Goal: Task Accomplishment & Management: Use online tool/utility

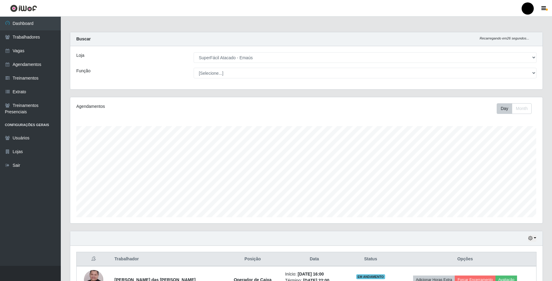
select select "407"
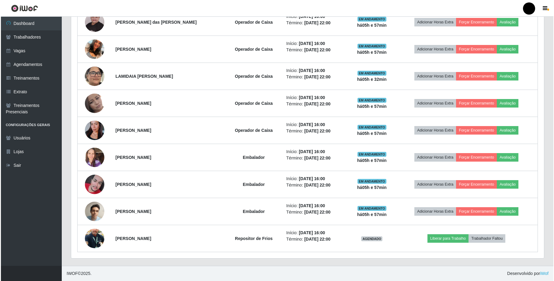
scroll to position [126, 472]
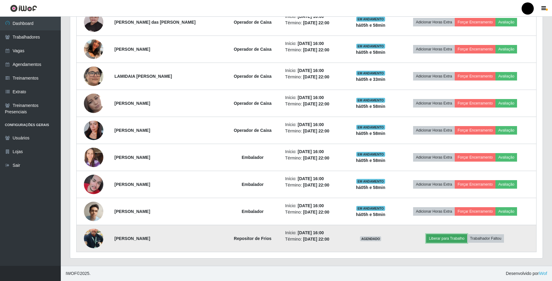
click at [436, 236] on button "Liberar para Trabalho" at bounding box center [446, 238] width 41 height 9
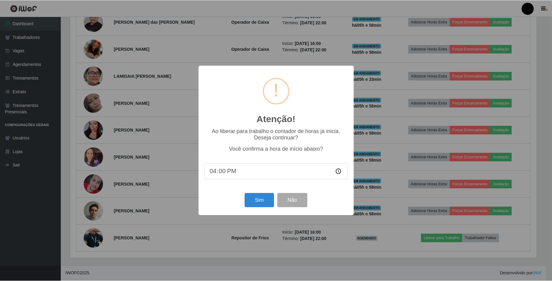
scroll to position [126, 468]
click at [259, 204] on button "Sim" at bounding box center [259, 200] width 29 height 14
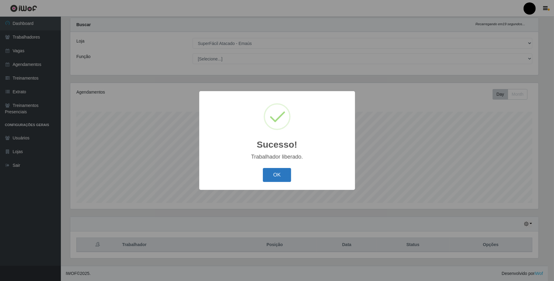
click at [275, 170] on button "OK" at bounding box center [277, 175] width 28 height 14
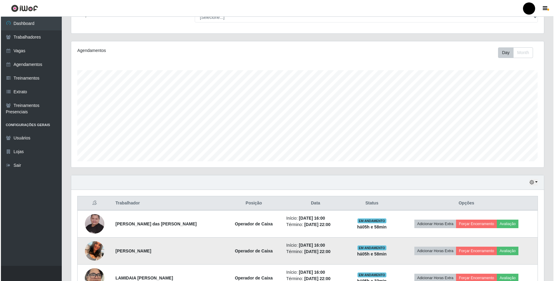
scroll to position [260, 0]
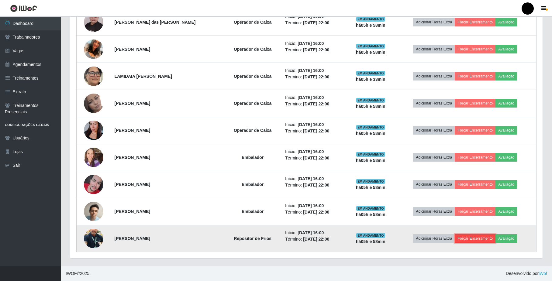
click at [472, 239] on button "Forçar Encerramento" at bounding box center [475, 238] width 41 height 9
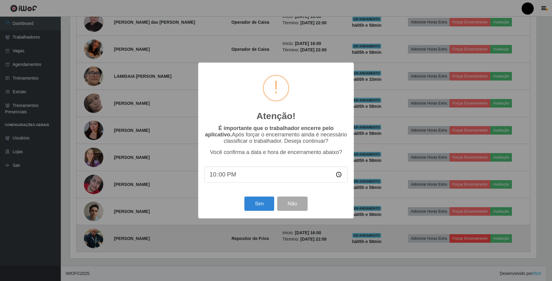
scroll to position [126, 468]
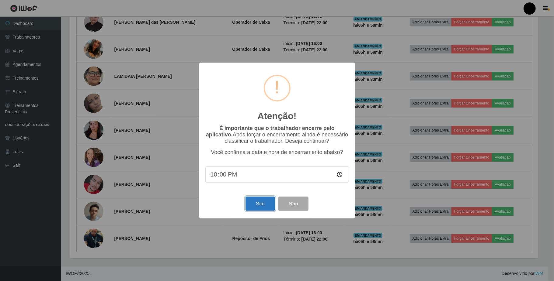
click at [269, 209] on button "Sim" at bounding box center [259, 204] width 29 height 14
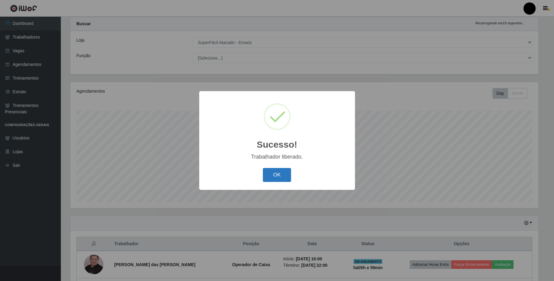
click at [277, 173] on button "OK" at bounding box center [277, 175] width 28 height 14
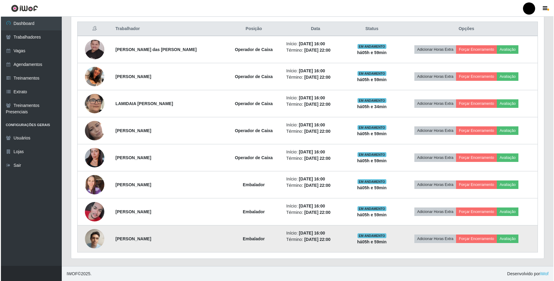
scroll to position [233, 0]
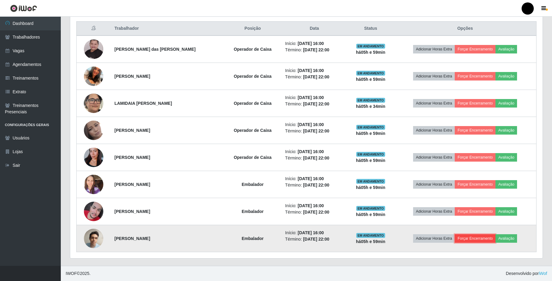
click at [480, 240] on button "Forçar Encerramento" at bounding box center [475, 238] width 41 height 9
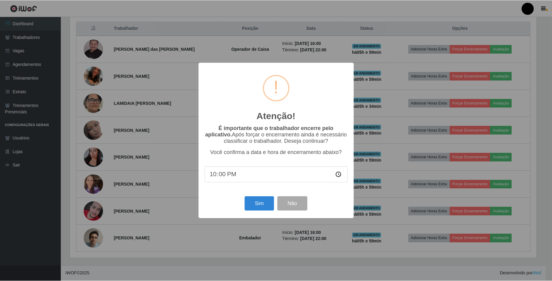
scroll to position [126, 468]
click at [257, 204] on button "Sim" at bounding box center [259, 204] width 29 height 14
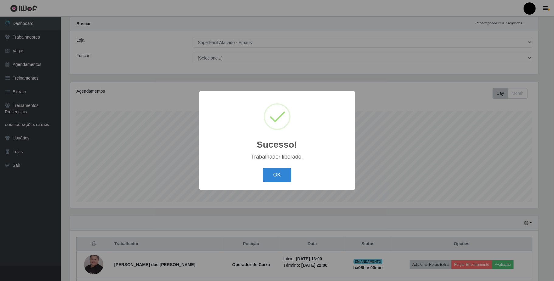
click at [298, 179] on div "OK Cancel" at bounding box center [276, 174] width 143 height 17
click at [280, 176] on button "OK" at bounding box center [277, 175] width 28 height 14
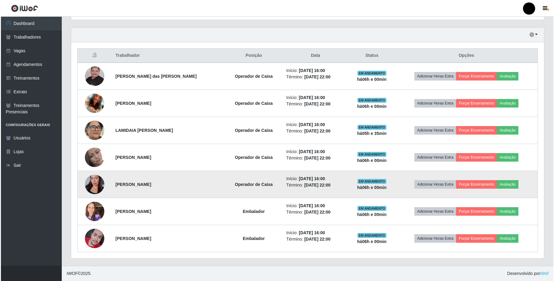
scroll to position [206, 0]
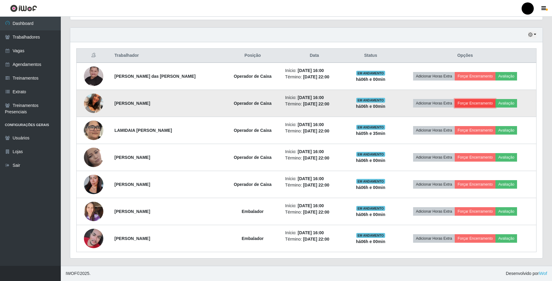
click at [471, 100] on button "Forçar Encerramento" at bounding box center [475, 103] width 41 height 9
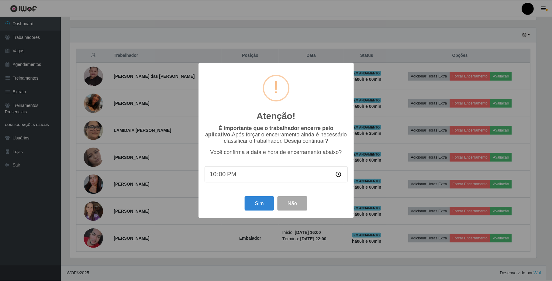
scroll to position [126, 468]
click at [264, 206] on button "Sim" at bounding box center [259, 204] width 29 height 14
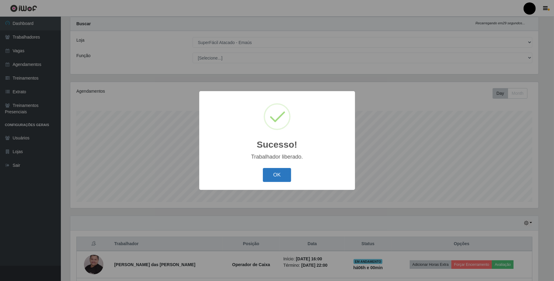
click at [266, 177] on button "OK" at bounding box center [277, 175] width 28 height 14
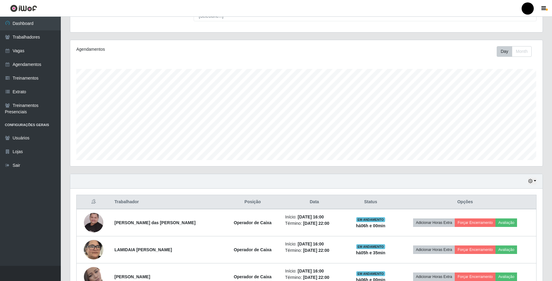
scroll to position [178, 0]
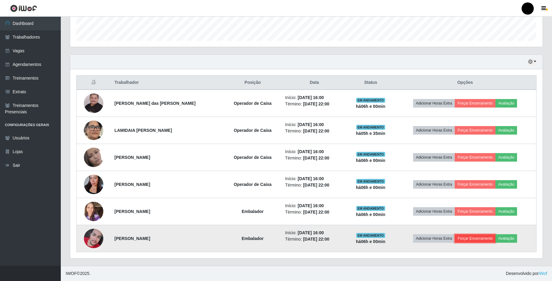
click at [462, 237] on button "Forçar Encerramento" at bounding box center [475, 238] width 41 height 9
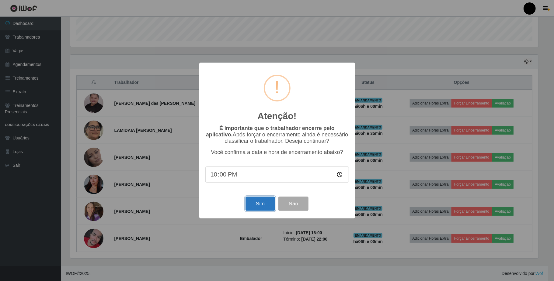
click at [267, 202] on button "Sim" at bounding box center [259, 204] width 29 height 14
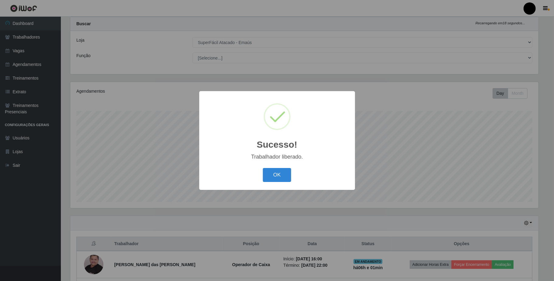
click at [263, 168] on button "OK" at bounding box center [277, 175] width 28 height 14
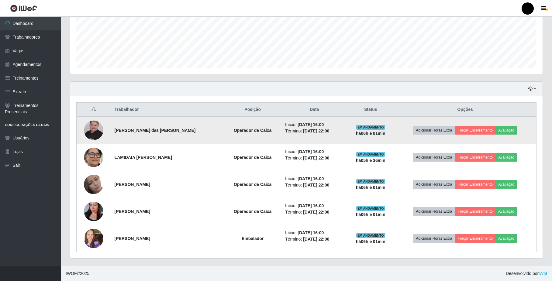
scroll to position [151, 0]
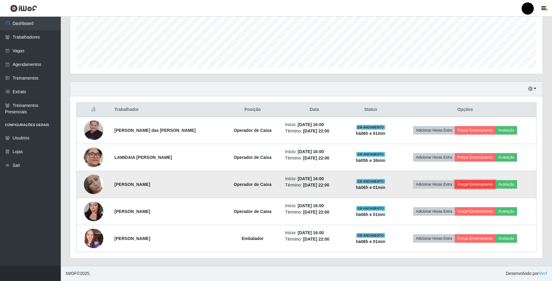
click at [473, 184] on button "Forçar Encerramento" at bounding box center [475, 184] width 41 height 9
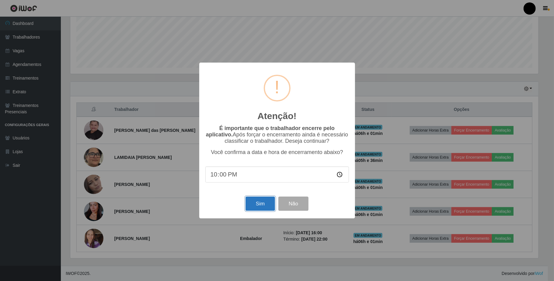
click at [255, 208] on button "Sim" at bounding box center [259, 204] width 29 height 14
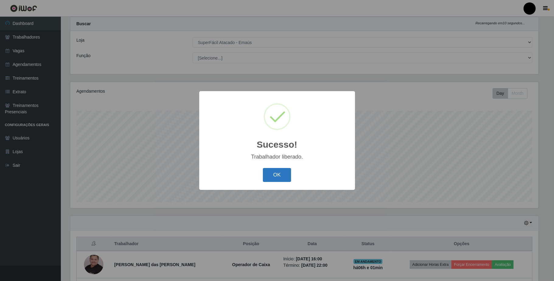
click at [274, 175] on button "OK" at bounding box center [277, 175] width 28 height 14
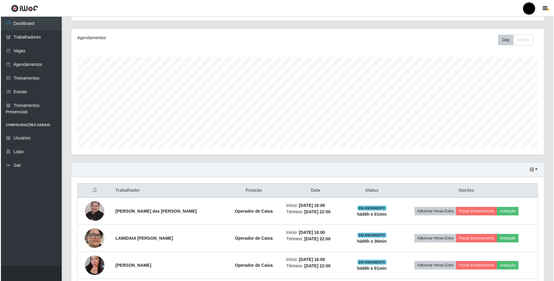
scroll to position [124, 0]
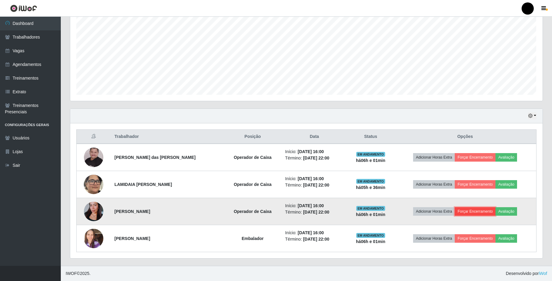
click at [463, 212] on button "Forçar Encerramento" at bounding box center [475, 211] width 41 height 9
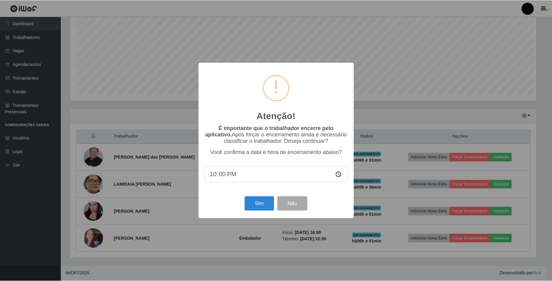
scroll to position [126, 468]
click at [266, 201] on button "Sim" at bounding box center [259, 204] width 29 height 14
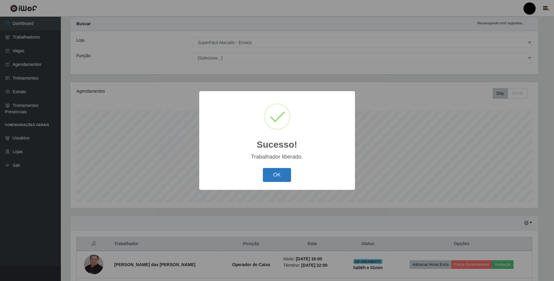
click at [286, 174] on button "OK" at bounding box center [277, 175] width 28 height 14
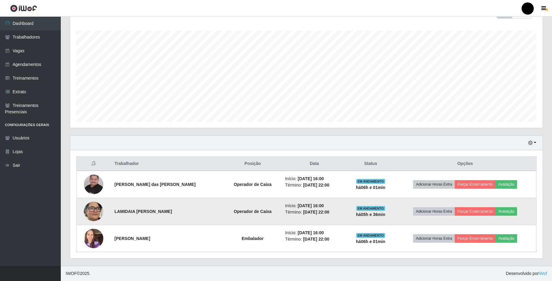
scroll to position [97, 0]
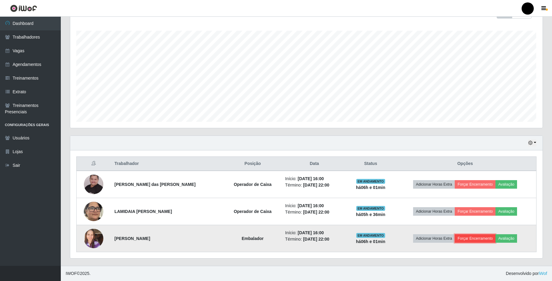
click at [460, 235] on button "Forçar Encerramento" at bounding box center [475, 238] width 41 height 9
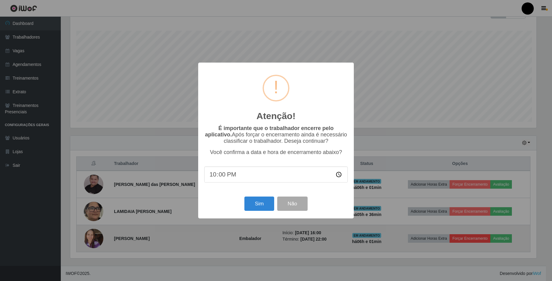
scroll to position [126, 468]
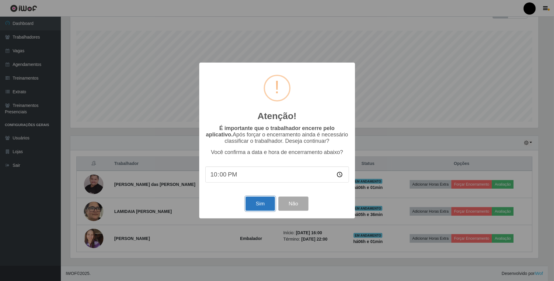
click at [261, 205] on button "Sim" at bounding box center [259, 204] width 29 height 14
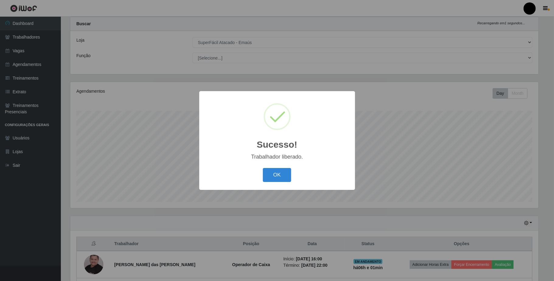
click at [263, 168] on button "OK" at bounding box center [277, 175] width 28 height 14
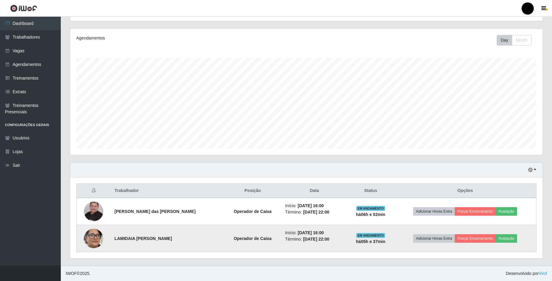
scroll to position [70, 0]
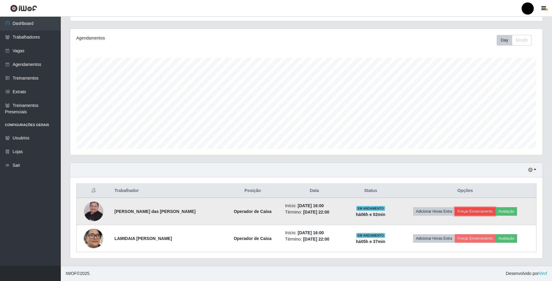
click at [472, 212] on button "Forçar Encerramento" at bounding box center [475, 211] width 41 height 9
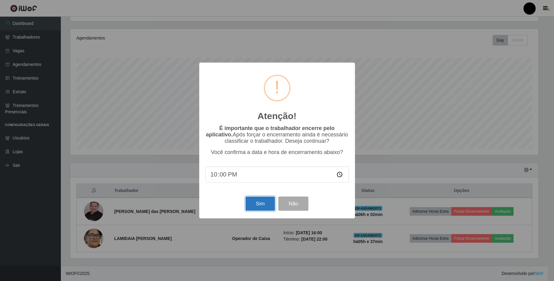
click at [254, 204] on button "Sim" at bounding box center [259, 204] width 29 height 14
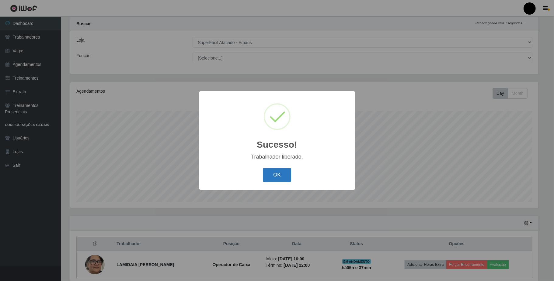
click at [281, 173] on button "OK" at bounding box center [277, 175] width 28 height 14
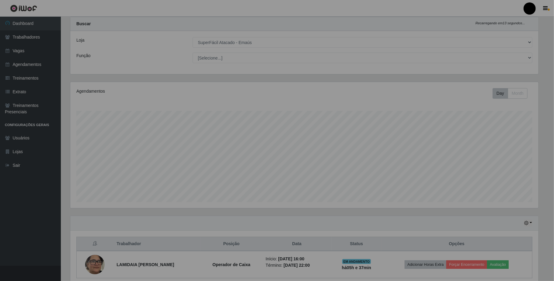
scroll to position [126, 472]
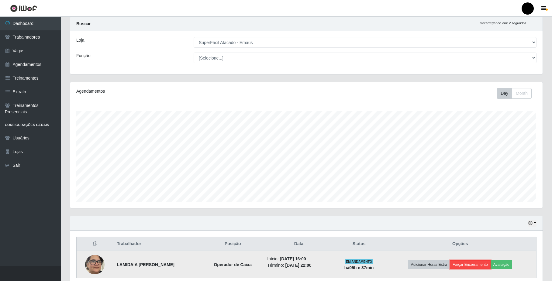
click at [463, 269] on button "Forçar Encerramento" at bounding box center [470, 265] width 41 height 9
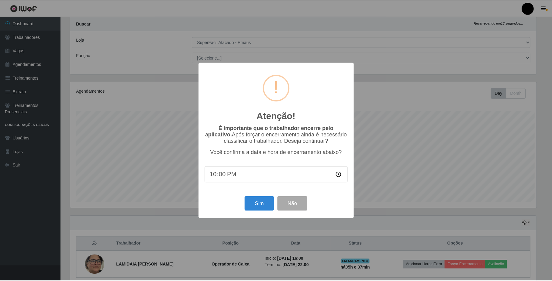
scroll to position [126, 468]
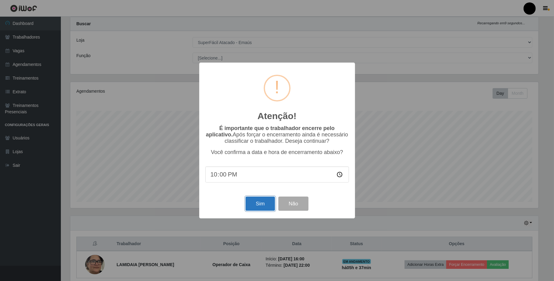
click at [269, 208] on button "Sim" at bounding box center [259, 204] width 29 height 14
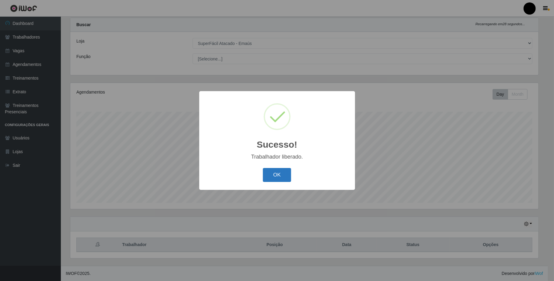
click at [279, 176] on button "OK" at bounding box center [277, 175] width 28 height 14
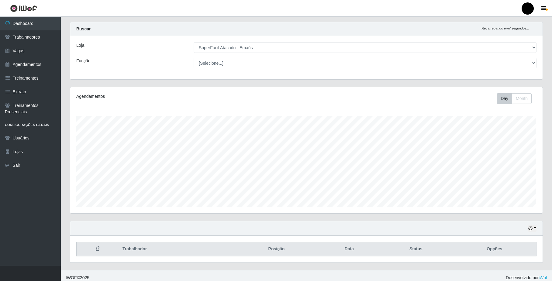
scroll to position [15, 0]
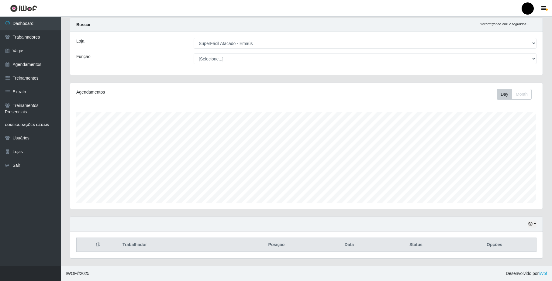
click at [506, 1] on header "Perfil Alterar Senha Sair" at bounding box center [276, 8] width 552 height 17
